Goal: Register for event/course

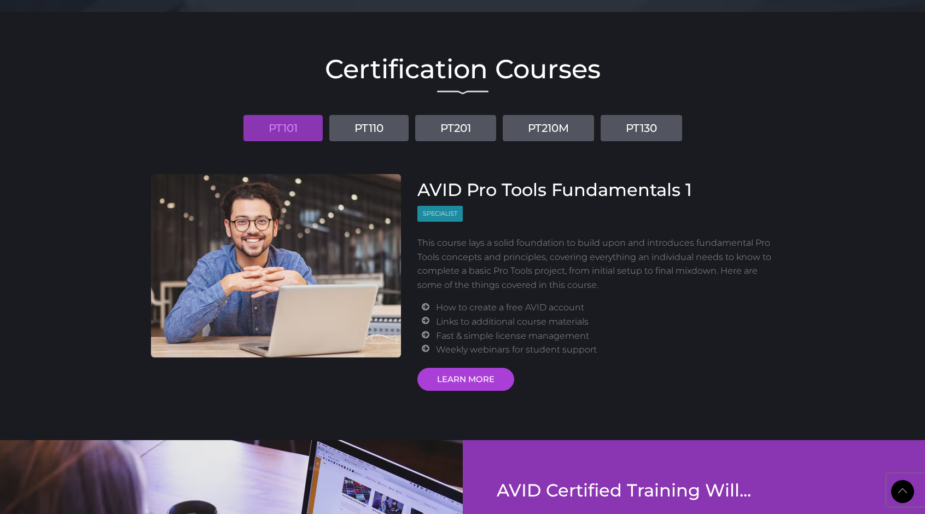
scroll to position [1269, 0]
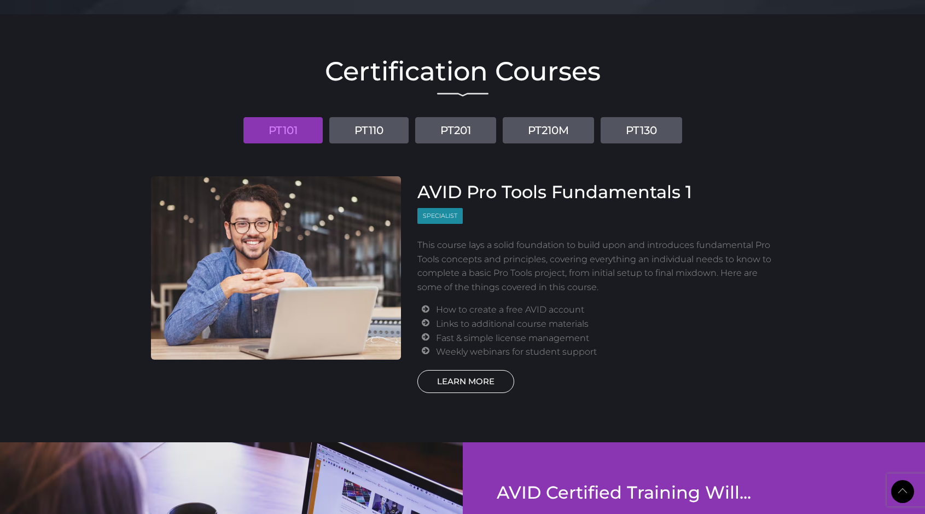
click at [456, 376] on link "LEARN MORE" at bounding box center [465, 381] width 97 height 23
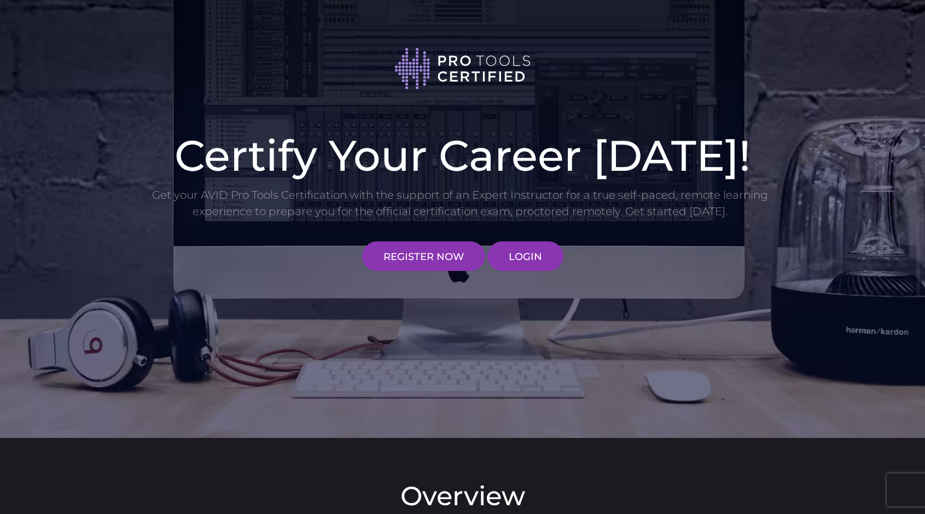
scroll to position [0, 0]
click at [422, 254] on link "REGISTER NOW" at bounding box center [423, 256] width 123 height 30
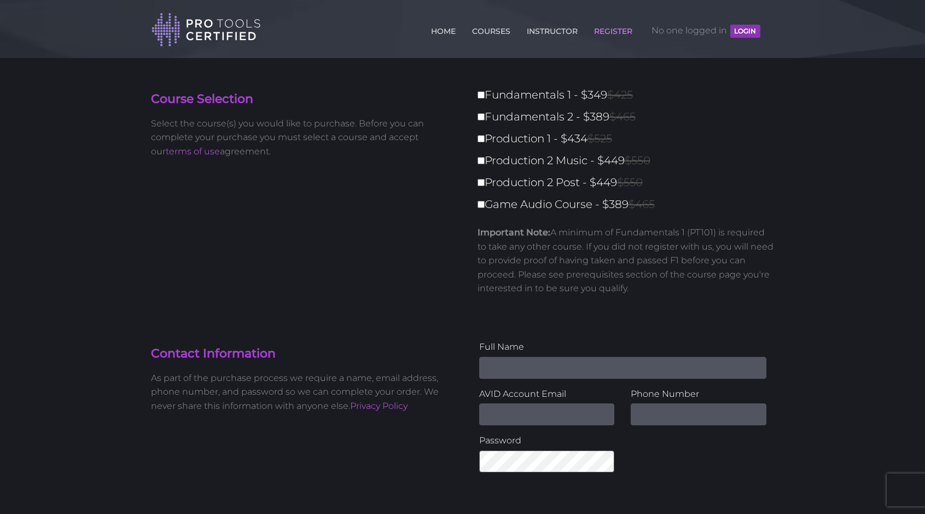
click at [477, 96] on input "Fundamentals 1 - $349 $425" at bounding box center [480, 94] width 7 height 7
checkbox input "true"
type input "349"
click at [479, 121] on label "Fundamentals 2 - $389 $465" at bounding box center [629, 116] width 304 height 19
click at [479, 120] on input "Fundamentals 2 - $389 $465" at bounding box center [480, 116] width 7 height 7
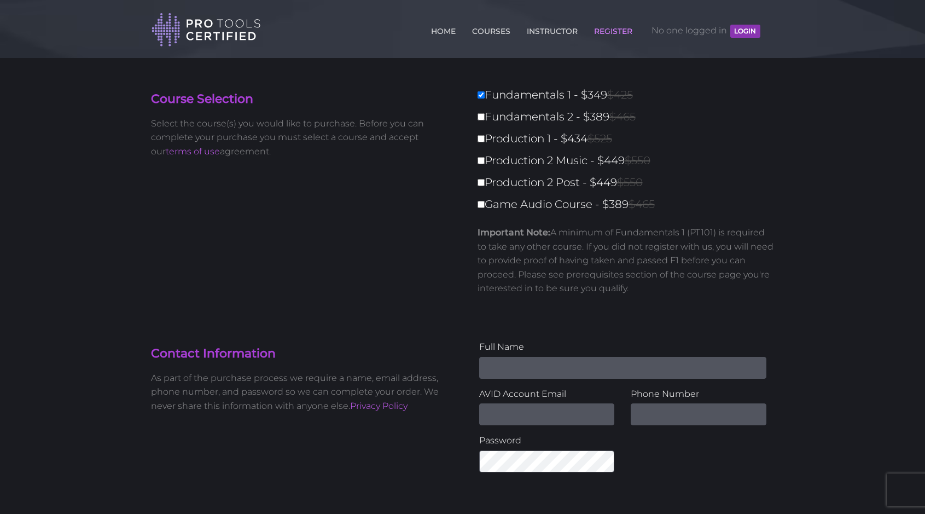
checkbox input "true"
type input "738"
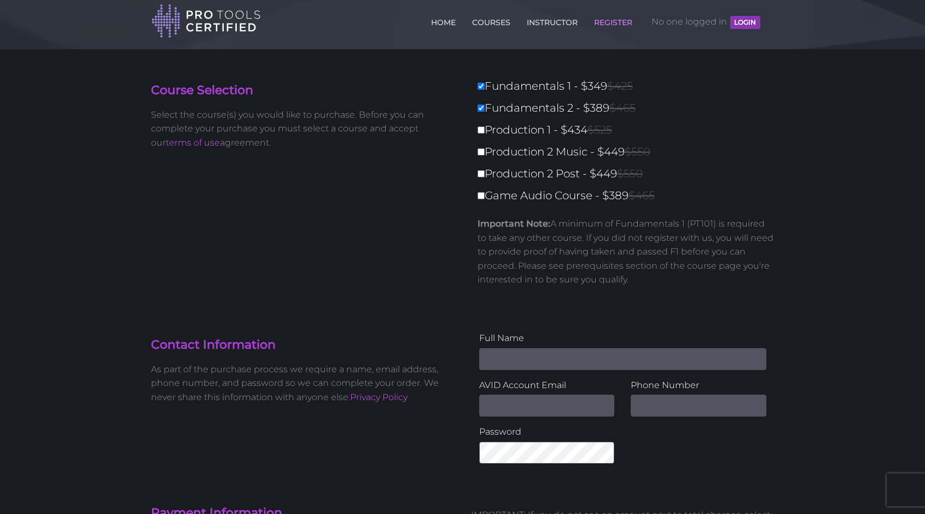
scroll to position [8, 0]
click at [483, 130] on input "Production 1 - $434 $525" at bounding box center [480, 130] width 7 height 7
checkbox input "true"
type input "1172"
click at [482, 153] on input "Production 2 Music - $449 $550" at bounding box center [480, 152] width 7 height 7
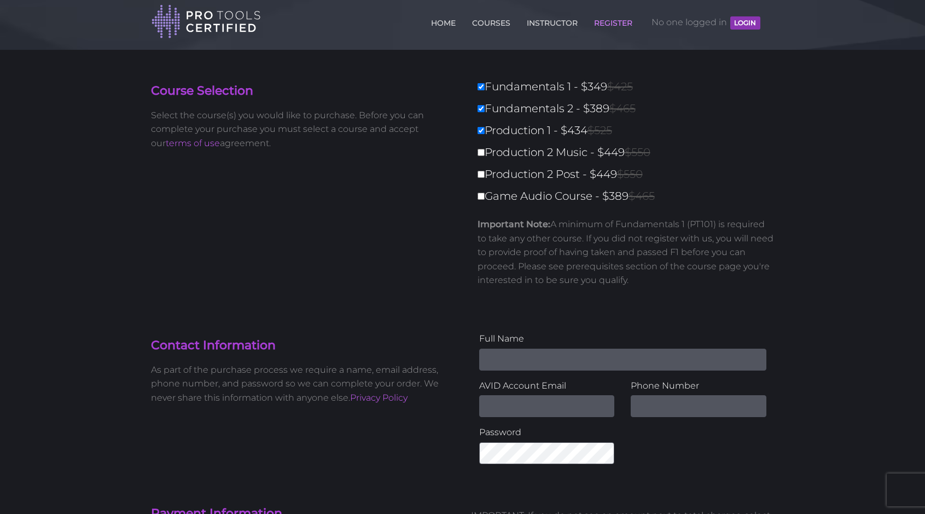
checkbox input "true"
type input "1621"
click at [481, 171] on label "Production 2 Post - $449 $550" at bounding box center [629, 174] width 304 height 19
click at [481, 171] on input "Production 2 Post - $449 $550" at bounding box center [480, 174] width 7 height 7
checkbox input "true"
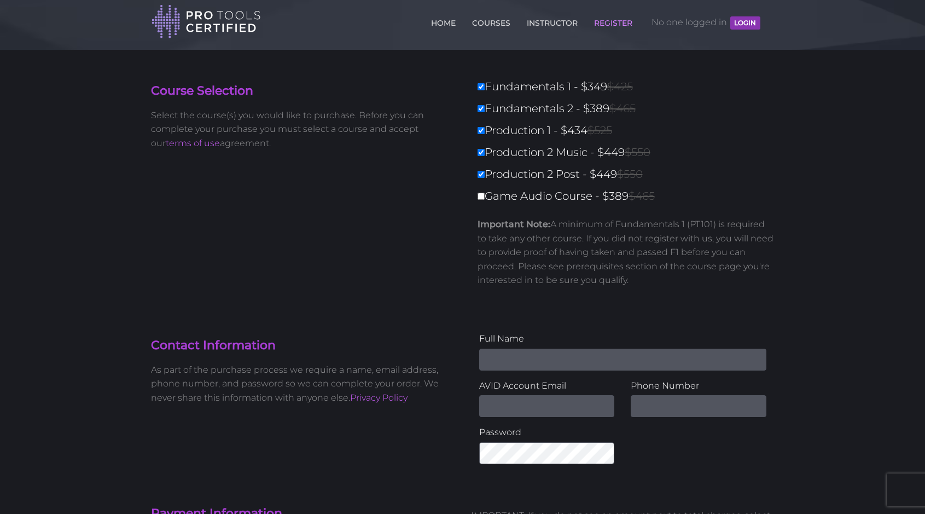
type input "2070"
click at [481, 202] on label "Game Audio Course - $389 $465" at bounding box center [629, 195] width 304 height 19
click at [481, 200] on input "Game Audio Course - $389 $465" at bounding box center [480, 196] width 7 height 7
checkbox input "true"
type input "2459"
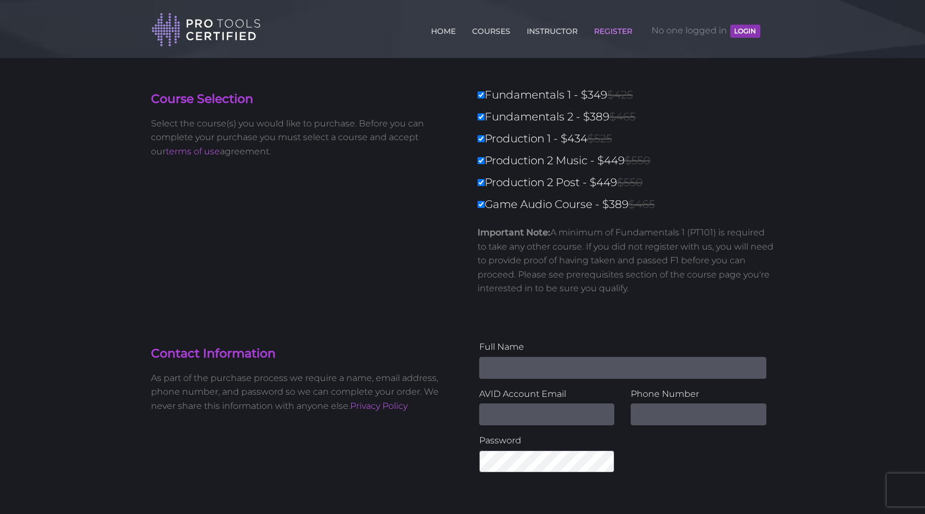
scroll to position [0, 0]
click at [481, 142] on input "Production 1 - $434 $525" at bounding box center [480, 138] width 7 height 7
checkbox input "false"
type input "2025"
click at [481, 138] on input "Production 1 - $434 $525" at bounding box center [480, 138] width 7 height 7
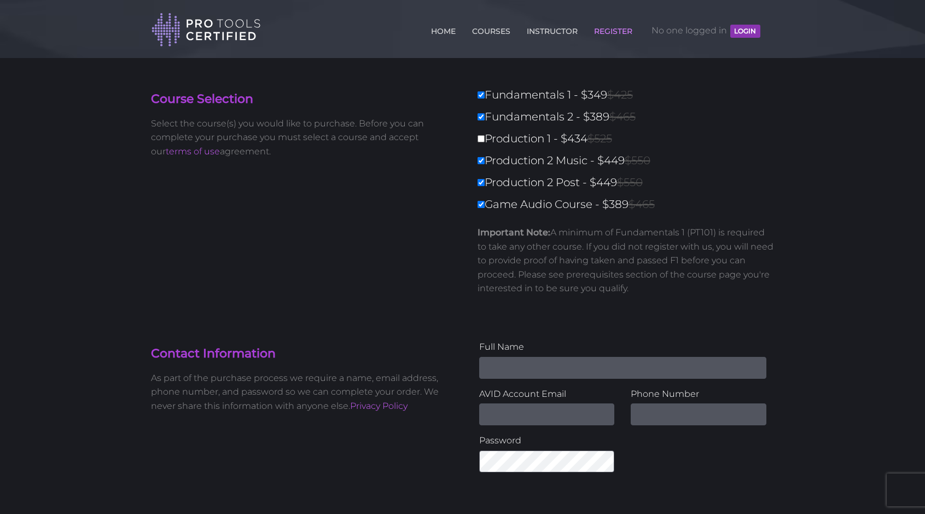
checkbox input "true"
type input "2459"
click at [480, 162] on input "Production 2 Music - $449 $550" at bounding box center [480, 160] width 7 height 7
checkbox input "false"
type input "2010"
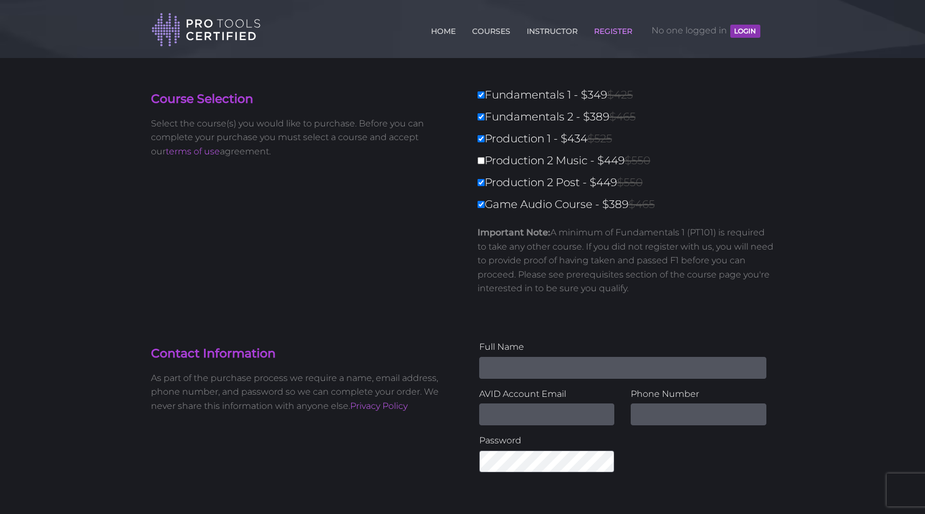
click at [478, 207] on input "Game Audio Course - $389 $465" at bounding box center [480, 204] width 7 height 7
checkbox input "false"
type input "1621"
click at [480, 164] on input "Production 2 Music - $449 $550" at bounding box center [480, 160] width 7 height 7
checkbox input "true"
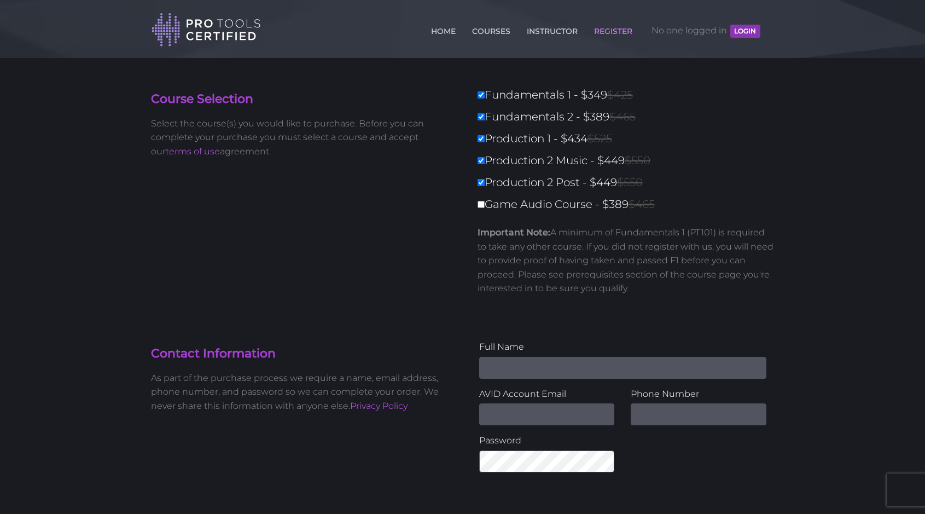
type input "2070"
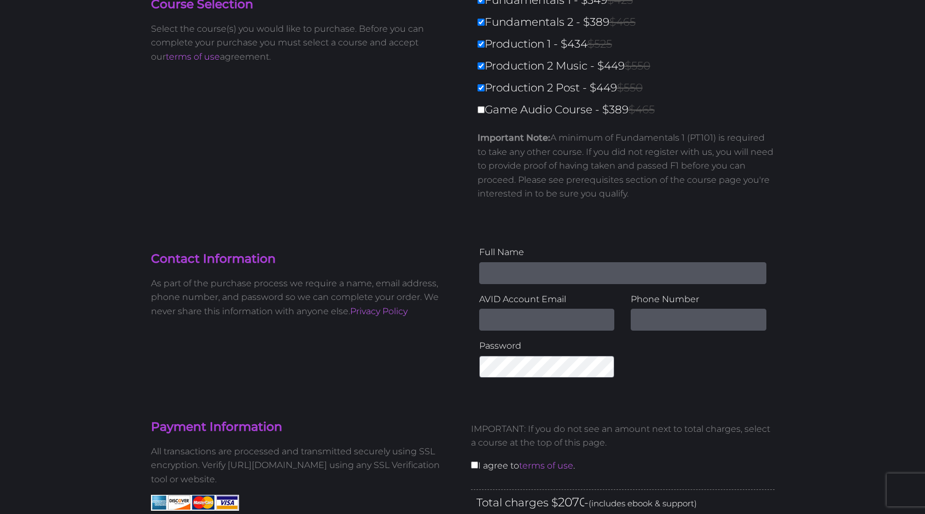
scroll to position [75, 0]
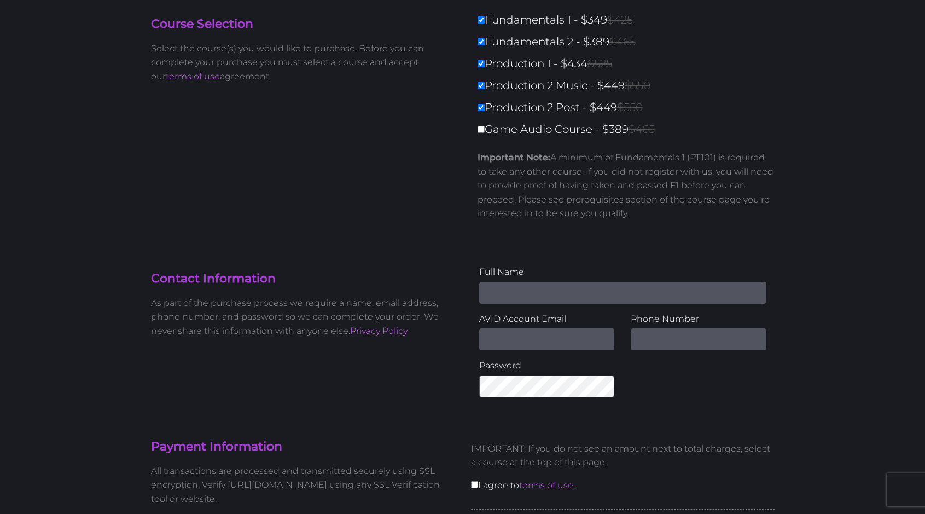
click at [481, 134] on label "Game Audio Course - $389 $465" at bounding box center [629, 129] width 304 height 19
click at [481, 133] on input "Game Audio Course - $389 $465" at bounding box center [480, 129] width 7 height 7
checkbox input "true"
type input "2459"
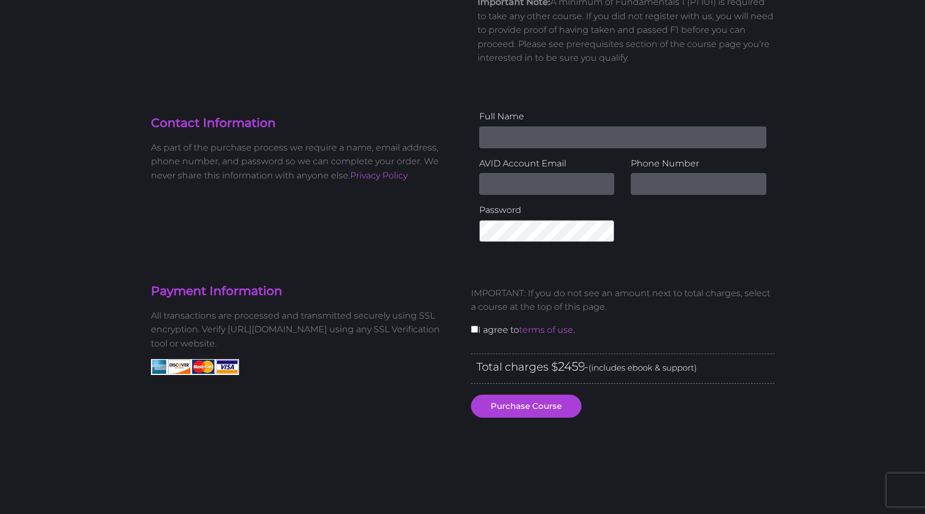
scroll to position [233, 0]
